Goal: Task Accomplishment & Management: Use online tool/utility

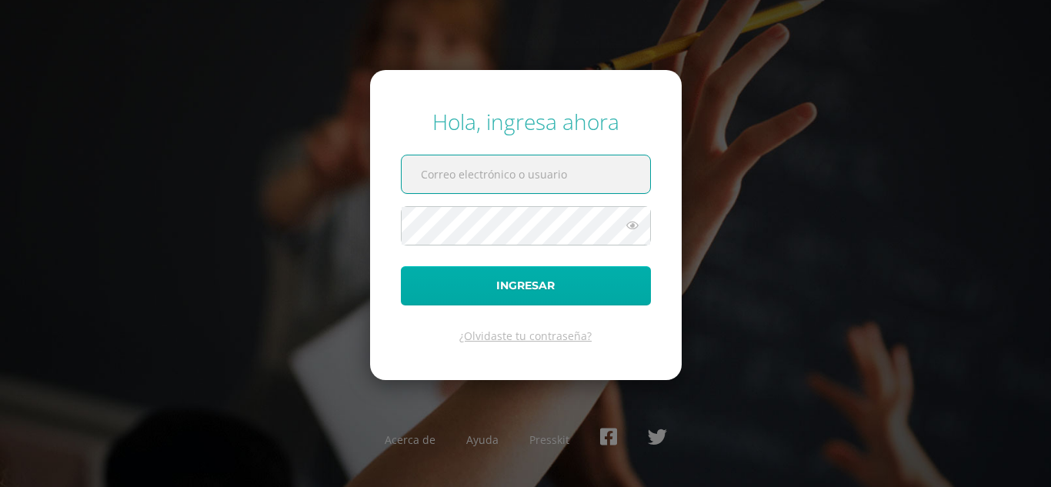
type input "[EMAIL_ADDRESS][DOMAIN_NAME]"
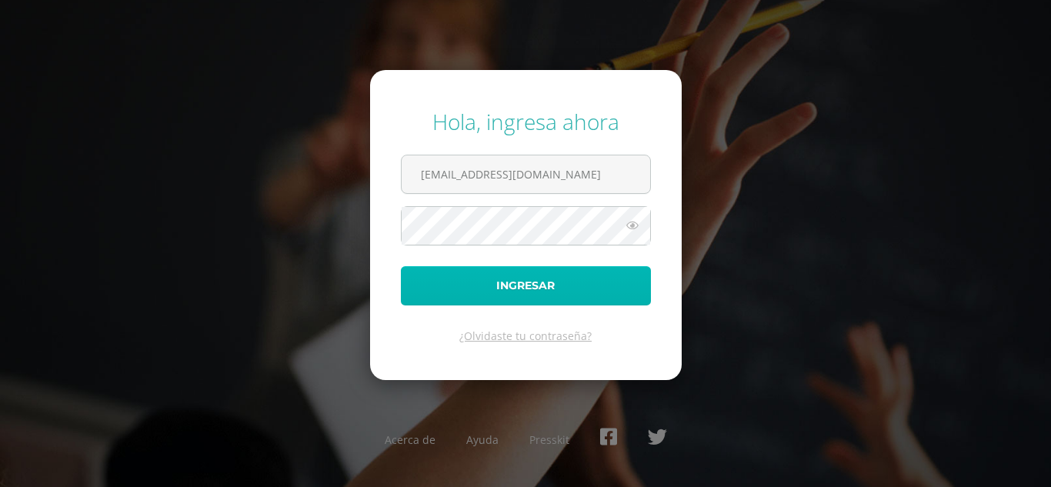
click at [523, 285] on button "Ingresar" at bounding box center [526, 285] width 250 height 39
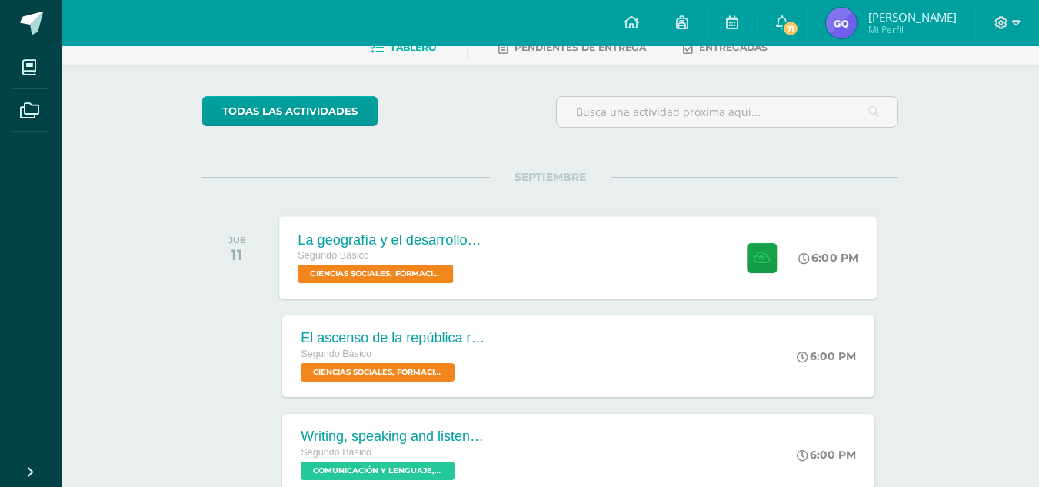
scroll to position [88, 0]
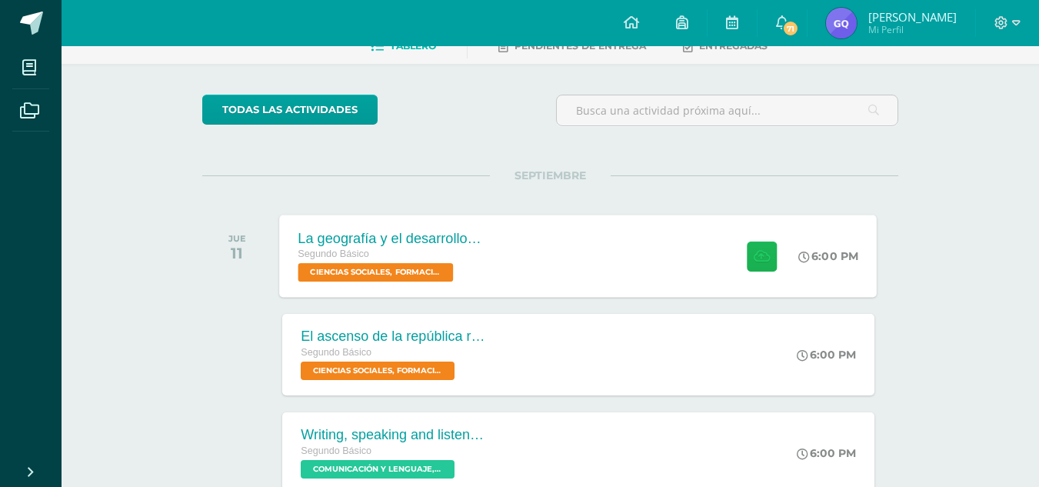
click at [757, 261] on icon at bounding box center [762, 255] width 16 height 13
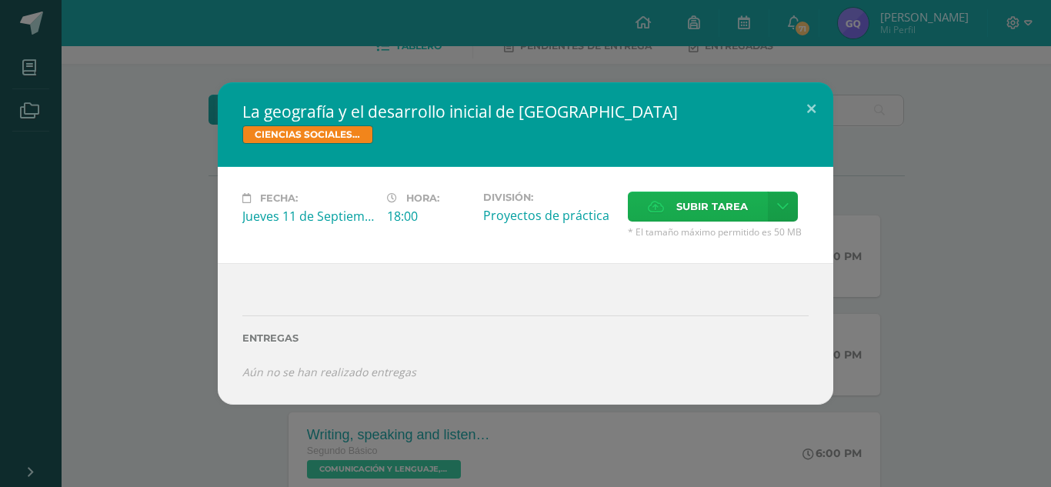
click at [690, 208] on span "Subir tarea" at bounding box center [712, 206] width 72 height 28
click at [0, 0] on input "Subir tarea" at bounding box center [0, 0] width 0 height 0
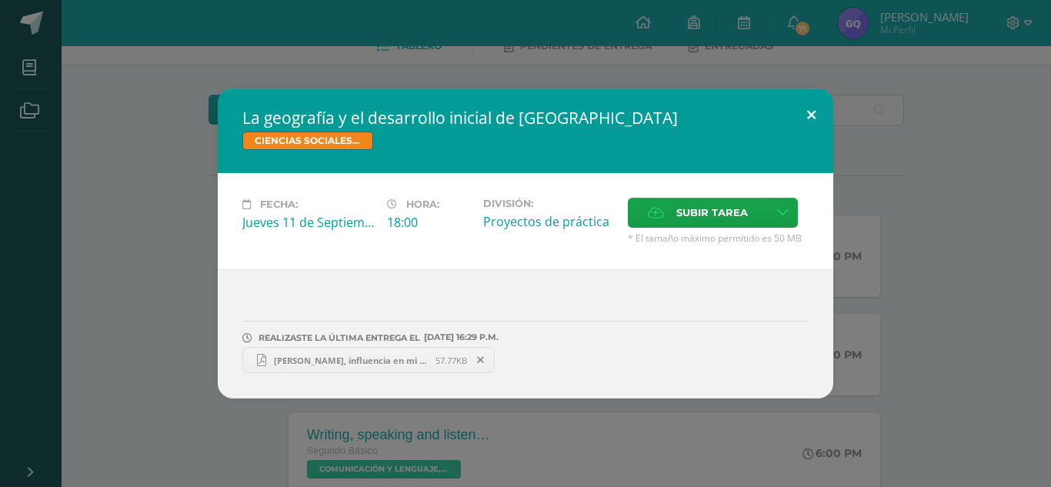
click at [812, 109] on button at bounding box center [811, 114] width 44 height 52
